Goal: Navigation & Orientation: Find specific page/section

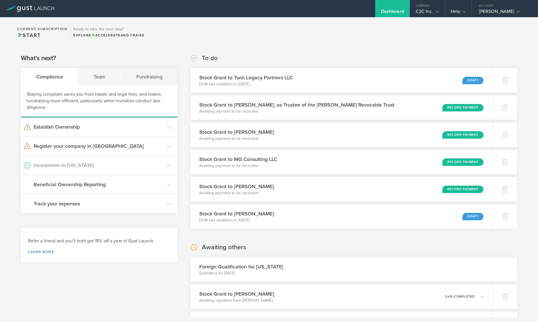
scroll to position [2446, 0]
click at [381, 9] on div "Dashboard" at bounding box center [392, 13] width 23 height 9
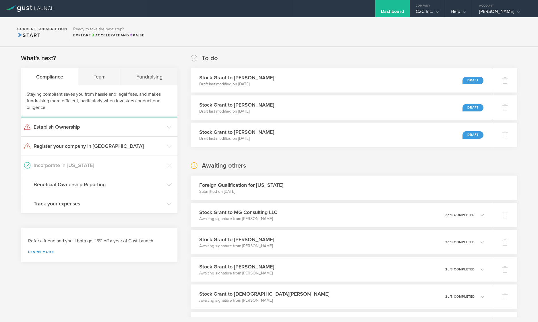
scroll to position [2446, 0]
